Goal: Find contact information: Find contact information

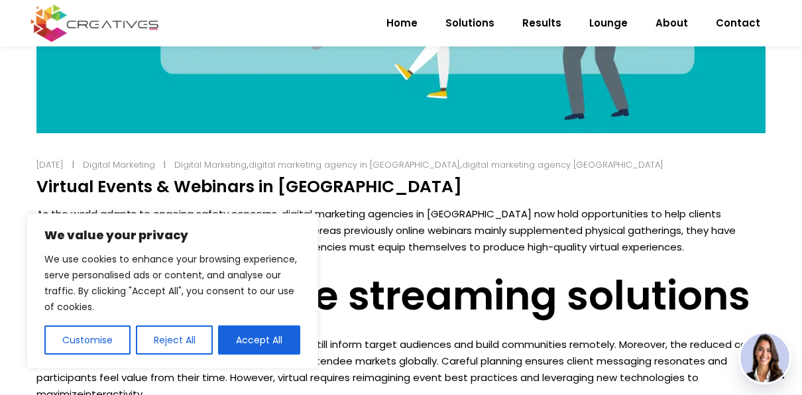
scroll to position [610, 0]
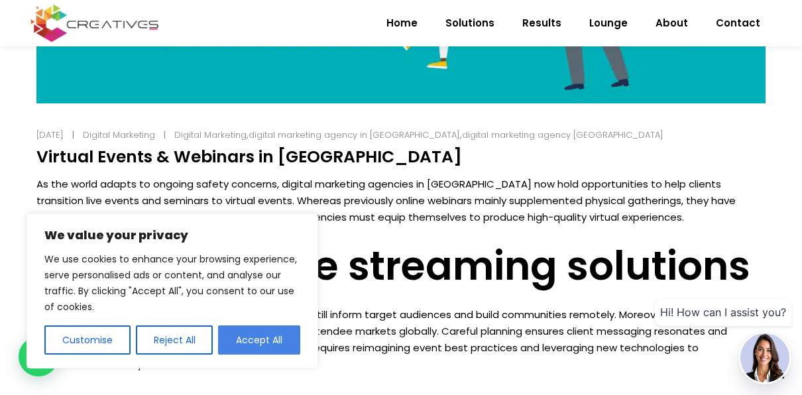
click at [252, 341] on button "Accept All" at bounding box center [259, 339] width 82 height 29
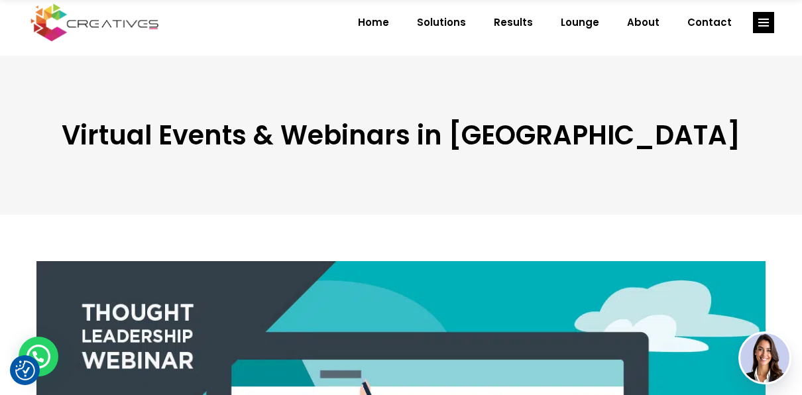
scroll to position [0, 0]
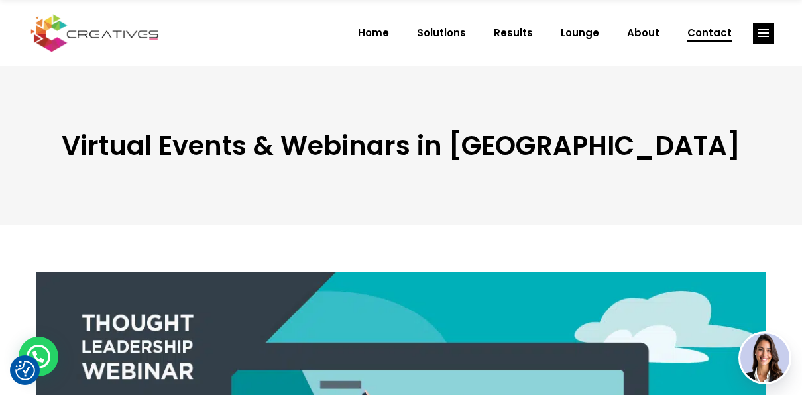
click at [711, 43] on span "Contact" at bounding box center [709, 33] width 44 height 34
